Goal: Information Seeking & Learning: Understand process/instructions

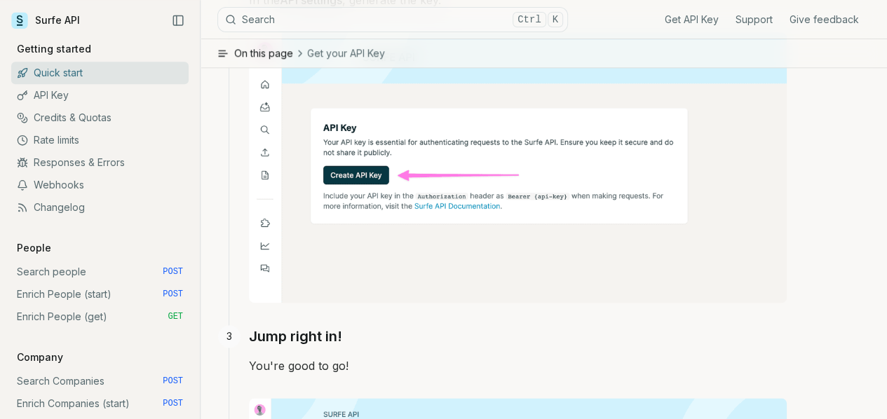
scroll to position [774, 0]
click at [72, 269] on link "Search people POST" at bounding box center [99, 272] width 177 height 22
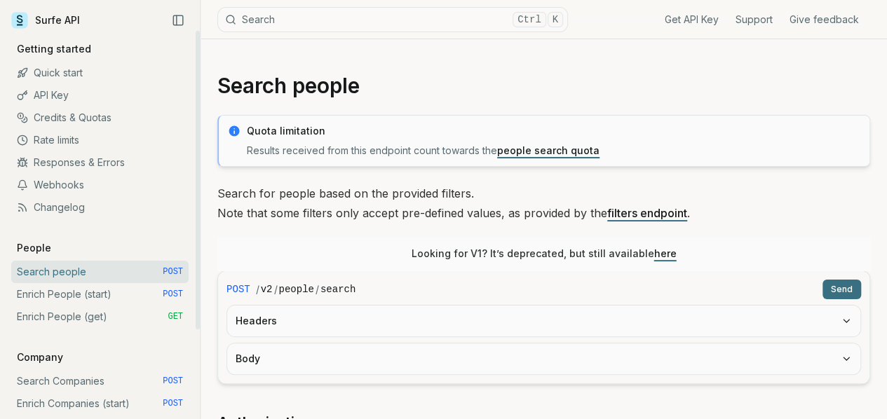
click at [69, 386] on link "Search Companies POST" at bounding box center [99, 381] width 177 height 22
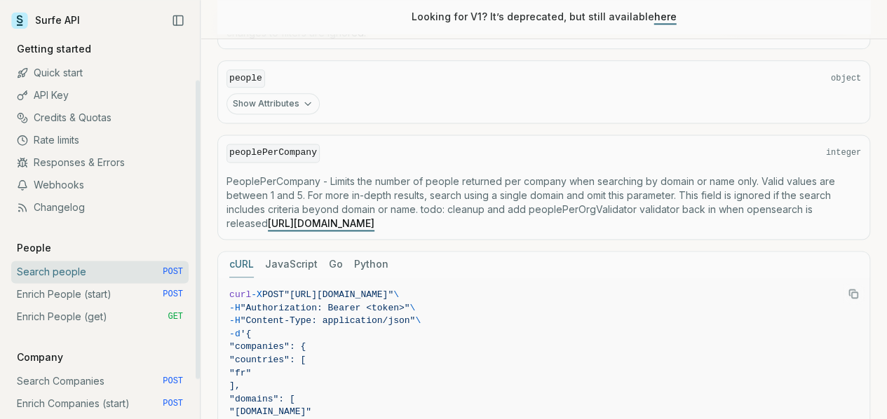
scroll to position [291, 0]
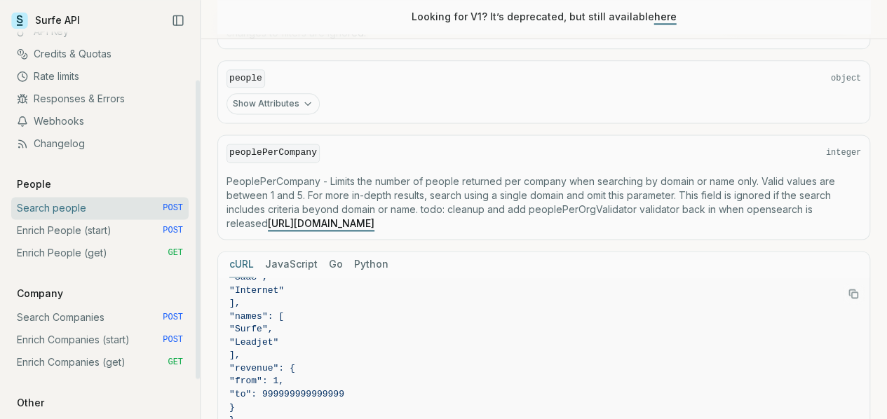
click at [101, 313] on link "Search Companies POST" at bounding box center [99, 318] width 177 height 22
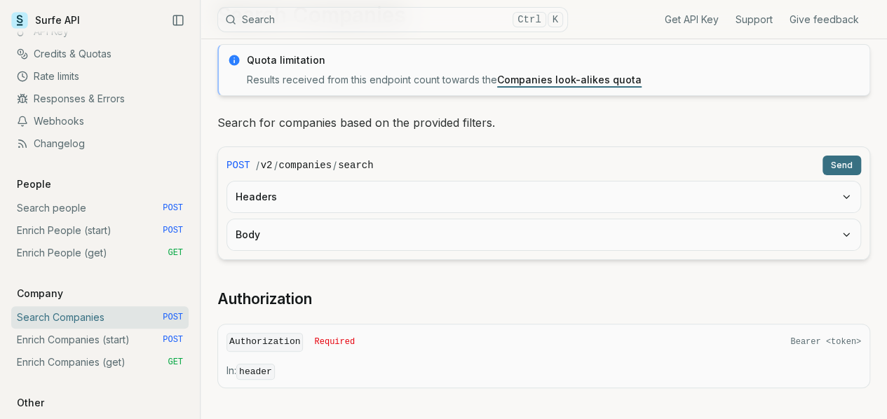
click at [694, 27] on div "Get API Key Support Give feedback" at bounding box center [719, 19] width 302 height 39
click at [694, 19] on link "Get API Key" at bounding box center [692, 20] width 54 height 14
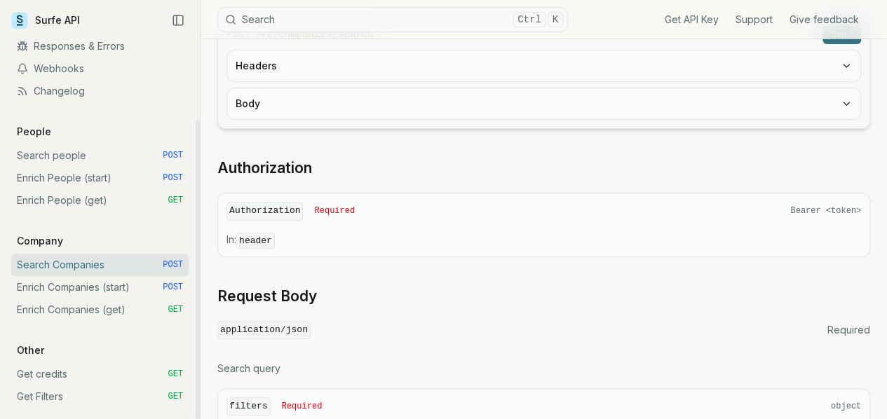
scroll to position [201, 0]
click at [83, 285] on link "Enrich Companies (start) POST" at bounding box center [99, 287] width 177 height 22
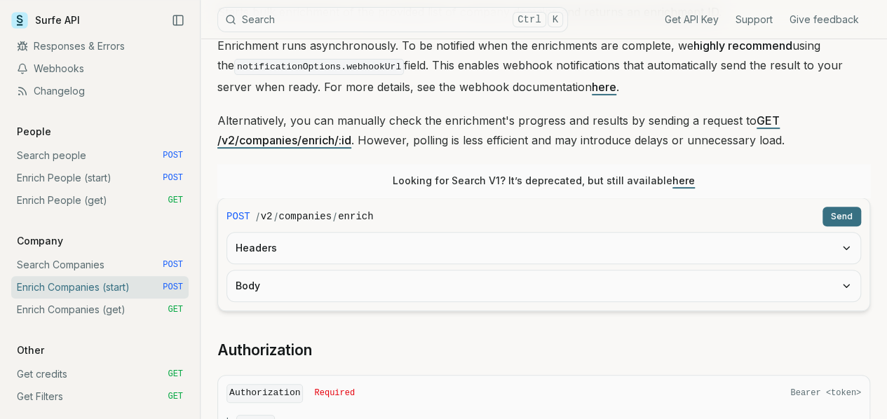
scroll to position [182, 0]
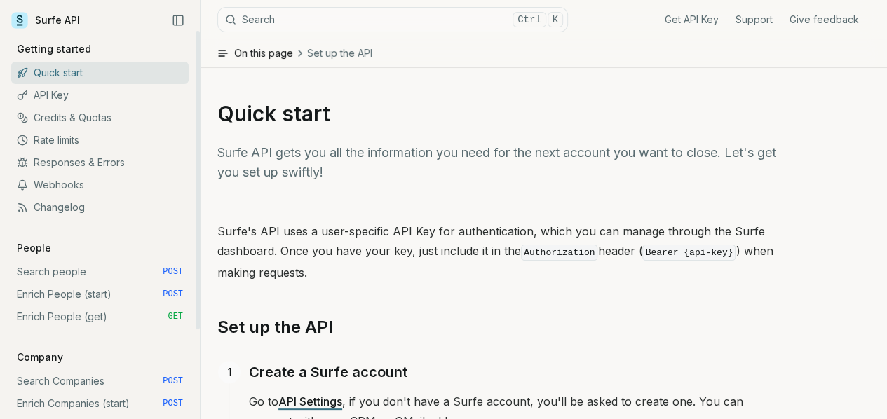
click at [73, 98] on link "API Key" at bounding box center [99, 95] width 177 height 22
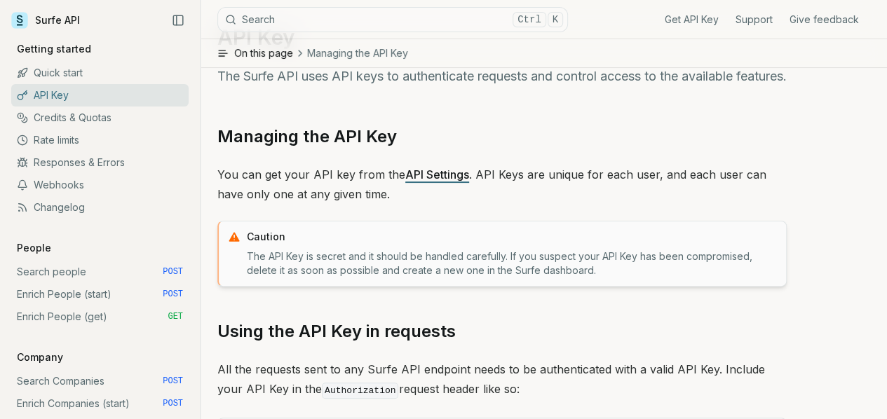
scroll to position [51, 0]
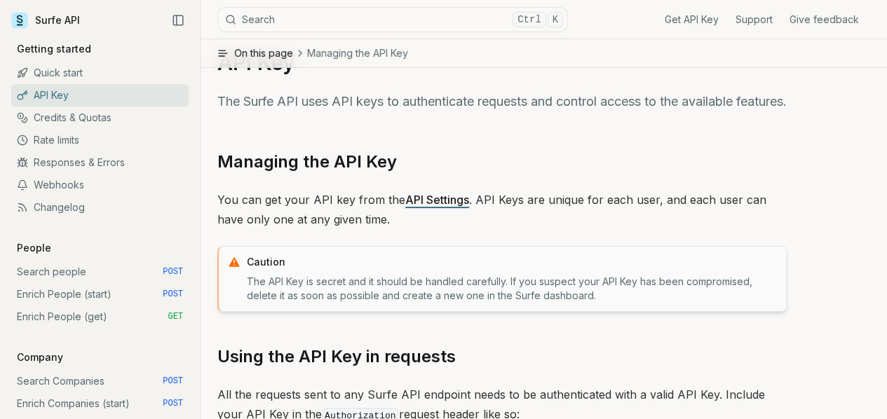
click at [466, 193] on link "API Settings" at bounding box center [437, 200] width 64 height 14
